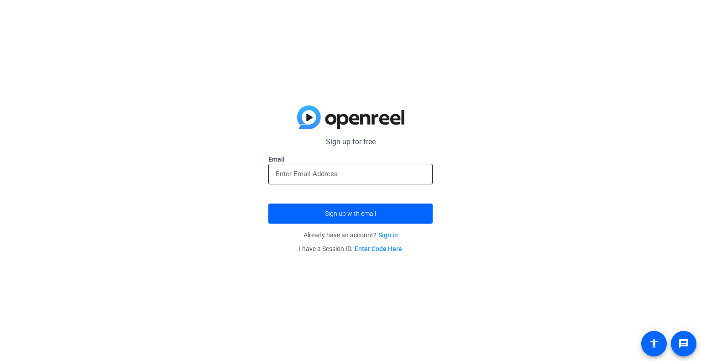
click at [378, 175] on input "email" at bounding box center [351, 173] width 150 height 11
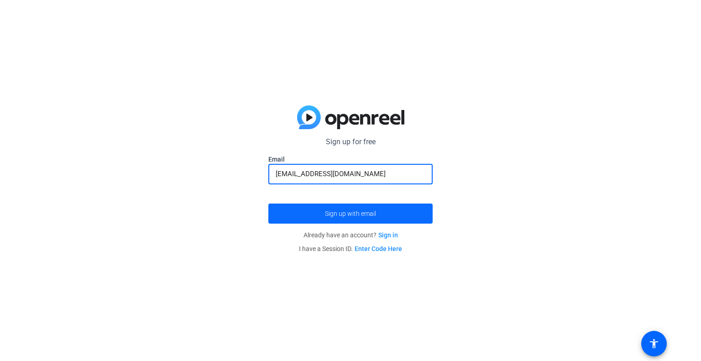
click at [366, 214] on span "Sign up with email" at bounding box center [350, 214] width 51 height 0
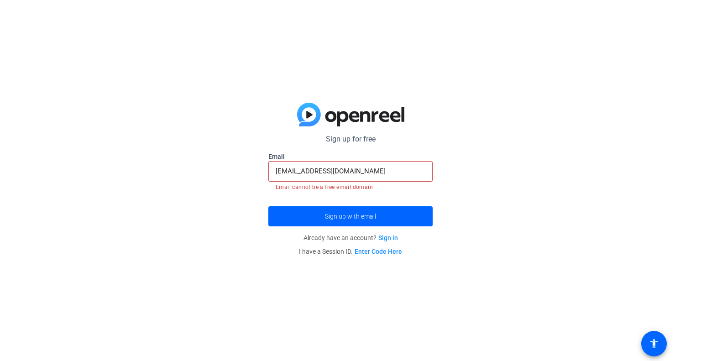
click at [418, 138] on p "Sign up for free" at bounding box center [350, 139] width 164 height 11
click at [387, 171] on input "[EMAIL_ADDRESS][DOMAIN_NAME]" at bounding box center [351, 171] width 150 height 11
click at [462, 139] on div "Sign up for free [EMAIL_ADDRESS][DOMAIN_NAME] Email [EMAIL_ADDRESS][DOMAIN_NAME…" at bounding box center [350, 180] width 701 height 361
click at [110, 120] on div "Sign up for free [EMAIL_ADDRESS][DOMAIN_NAME] Email [EMAIL_ADDRESS][DOMAIN_NAME…" at bounding box center [350, 180] width 701 height 361
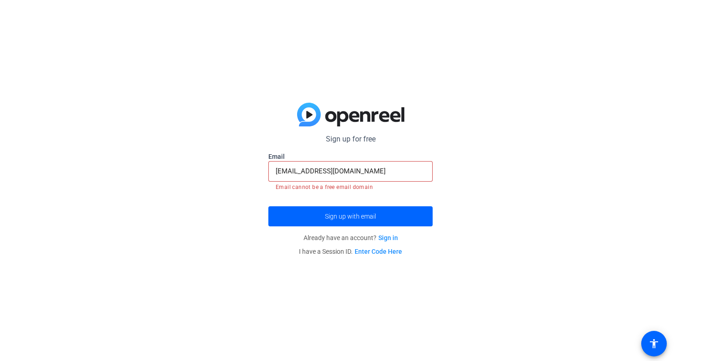
click at [146, 155] on div "Sign up for free [EMAIL_ADDRESS][DOMAIN_NAME] Email [EMAIL_ADDRESS][DOMAIN_NAME…" at bounding box center [350, 180] width 701 height 361
click at [333, 216] on span "Sign up with email" at bounding box center [350, 216] width 51 height 0
click at [292, 169] on input "[EMAIL_ADDRESS][DOMAIN_NAME]" at bounding box center [351, 171] width 150 height 11
click at [365, 168] on input "[EMAIL_ADDRESS][DOMAIN_NAME]" at bounding box center [351, 171] width 150 height 11
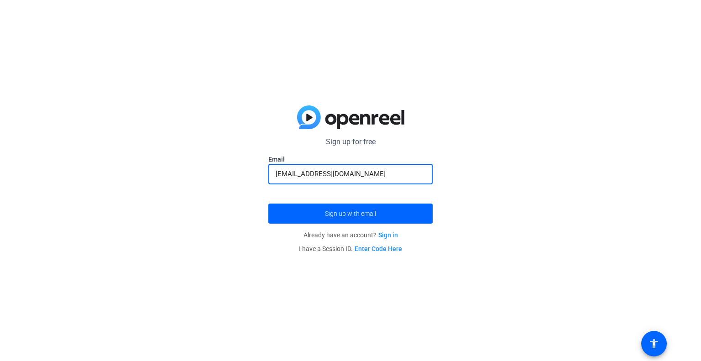
type input "[EMAIL_ADDRESS][DOMAIN_NAME]"
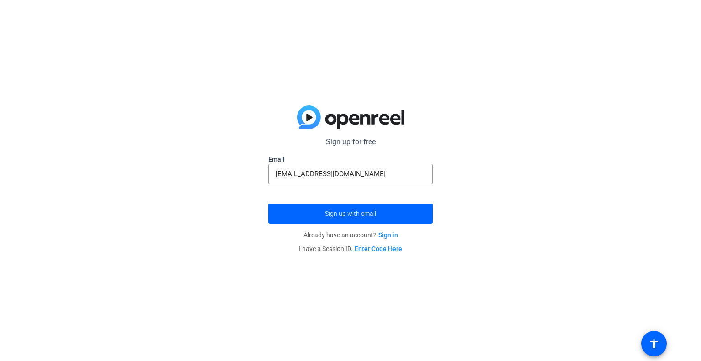
click at [435, 131] on div "Sign up for free [EMAIL_ADDRESS][DOMAIN_NAME] Email [EMAIL_ADDRESS][DOMAIN_NAME…" at bounding box center [350, 180] width 701 height 361
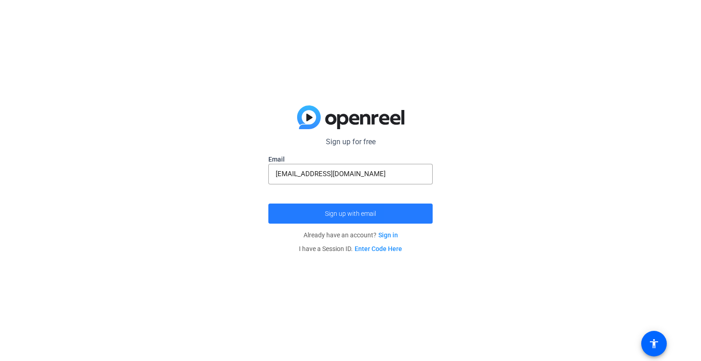
click at [405, 209] on span "submit" at bounding box center [350, 214] width 164 height 22
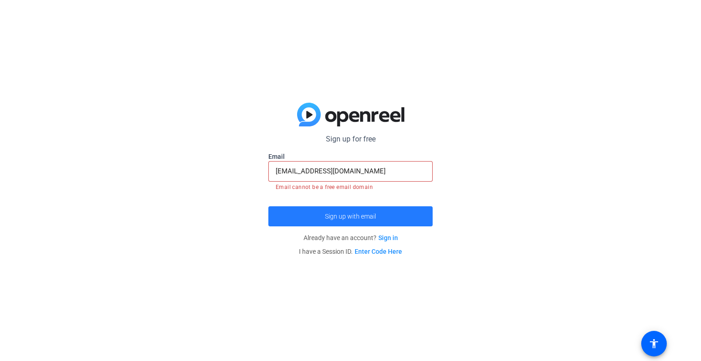
click at [401, 216] on span "submit" at bounding box center [350, 216] width 164 height 22
click at [405, 183] on mat-error "Email cannot be a free email domain" at bounding box center [351, 187] width 150 height 10
click at [369, 216] on span "Sign up with email" at bounding box center [350, 216] width 51 height 0
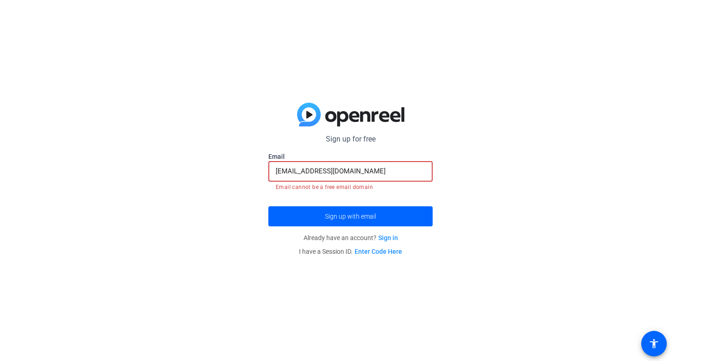
drag, startPoint x: 358, startPoint y: 171, endPoint x: 206, endPoint y: 182, distance: 152.3
click at [206, 182] on div "Sign up for free [EMAIL_ADDRESS][DOMAIN_NAME] Email [EMAIL_ADDRESS][DOMAIN_NAME…" at bounding box center [350, 180] width 701 height 361
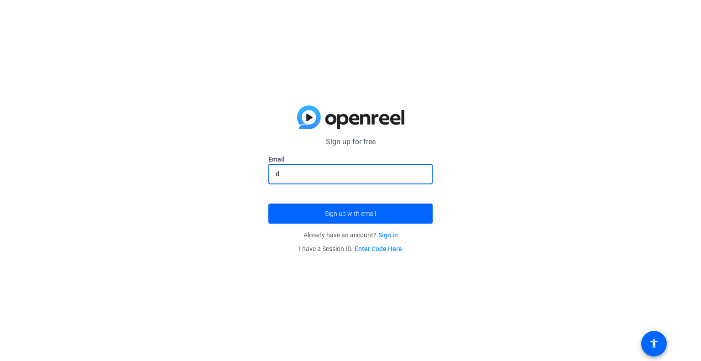
type input "[EMAIL_ADDRESS][DOMAIN_NAME]"
click at [353, 214] on span "Sign up with email" at bounding box center [350, 214] width 51 height 0
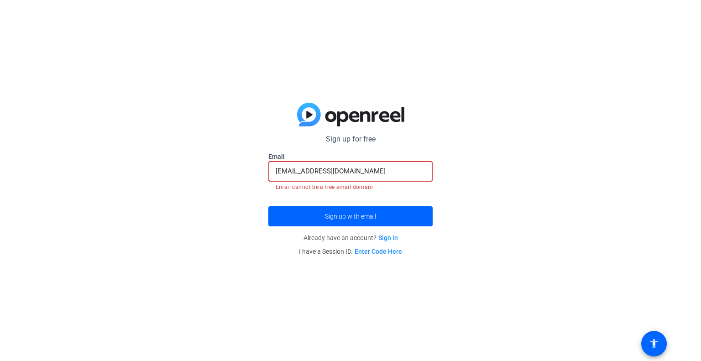
drag, startPoint x: 384, startPoint y: 171, endPoint x: 173, endPoint y: 160, distance: 211.1
click at [173, 160] on div "Sign up for free [EMAIL_ADDRESS][DOMAIN_NAME] Email [EMAIL_ADDRESS][DOMAIN_NAME…" at bounding box center [350, 180] width 701 height 361
